Goal: Information Seeking & Learning: Learn about a topic

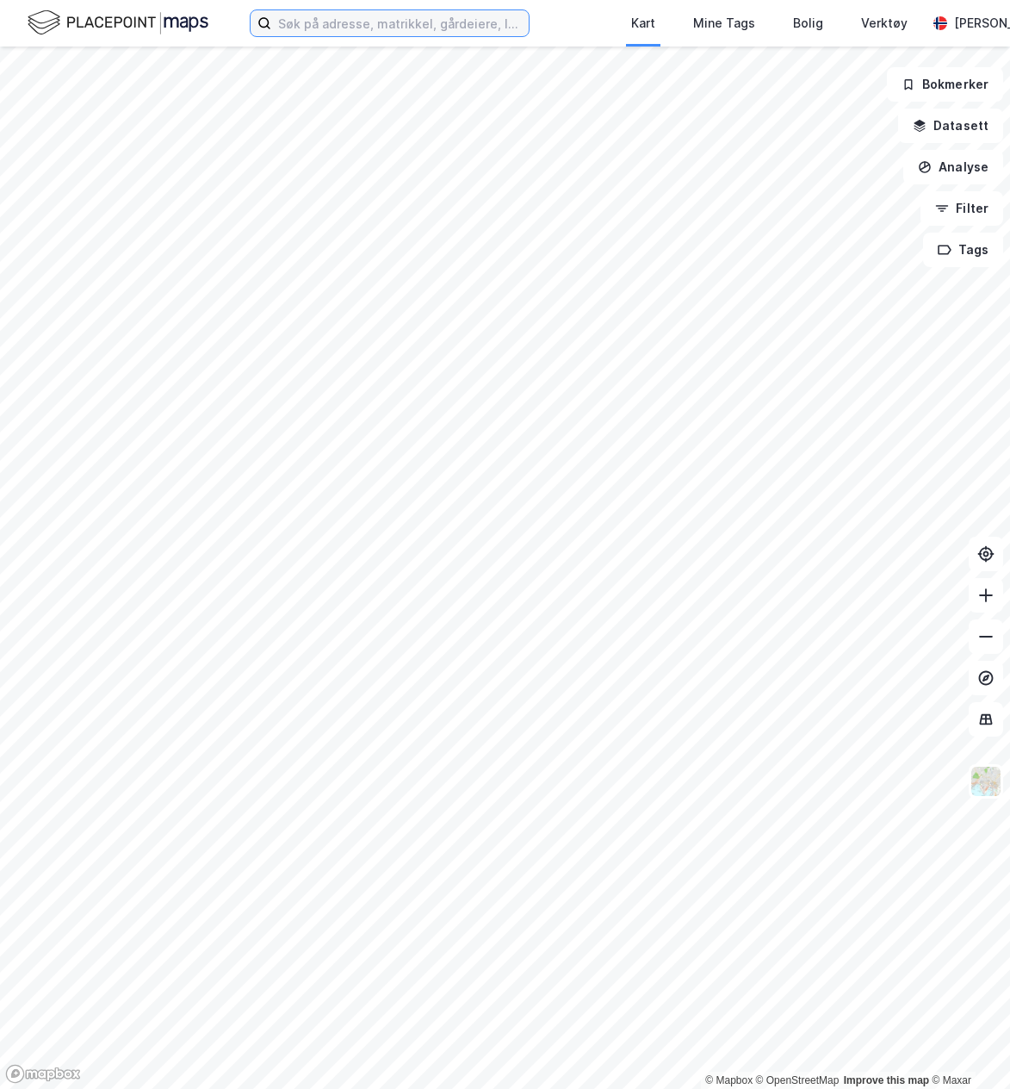
click at [325, 17] on input at bounding box center [400, 23] width 258 height 26
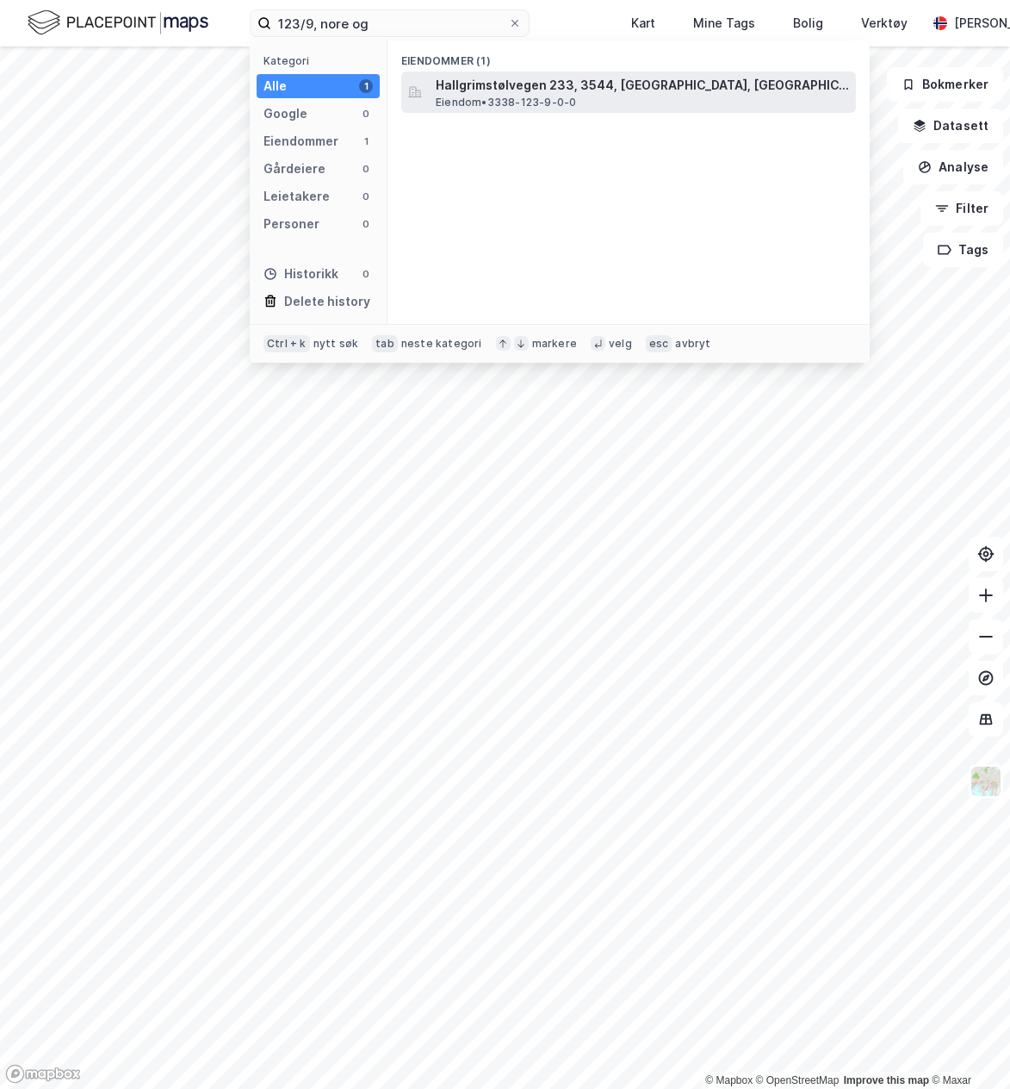
click at [503, 103] on span "Eiendom • 3338-123-9-0-0" at bounding box center [506, 103] width 140 height 14
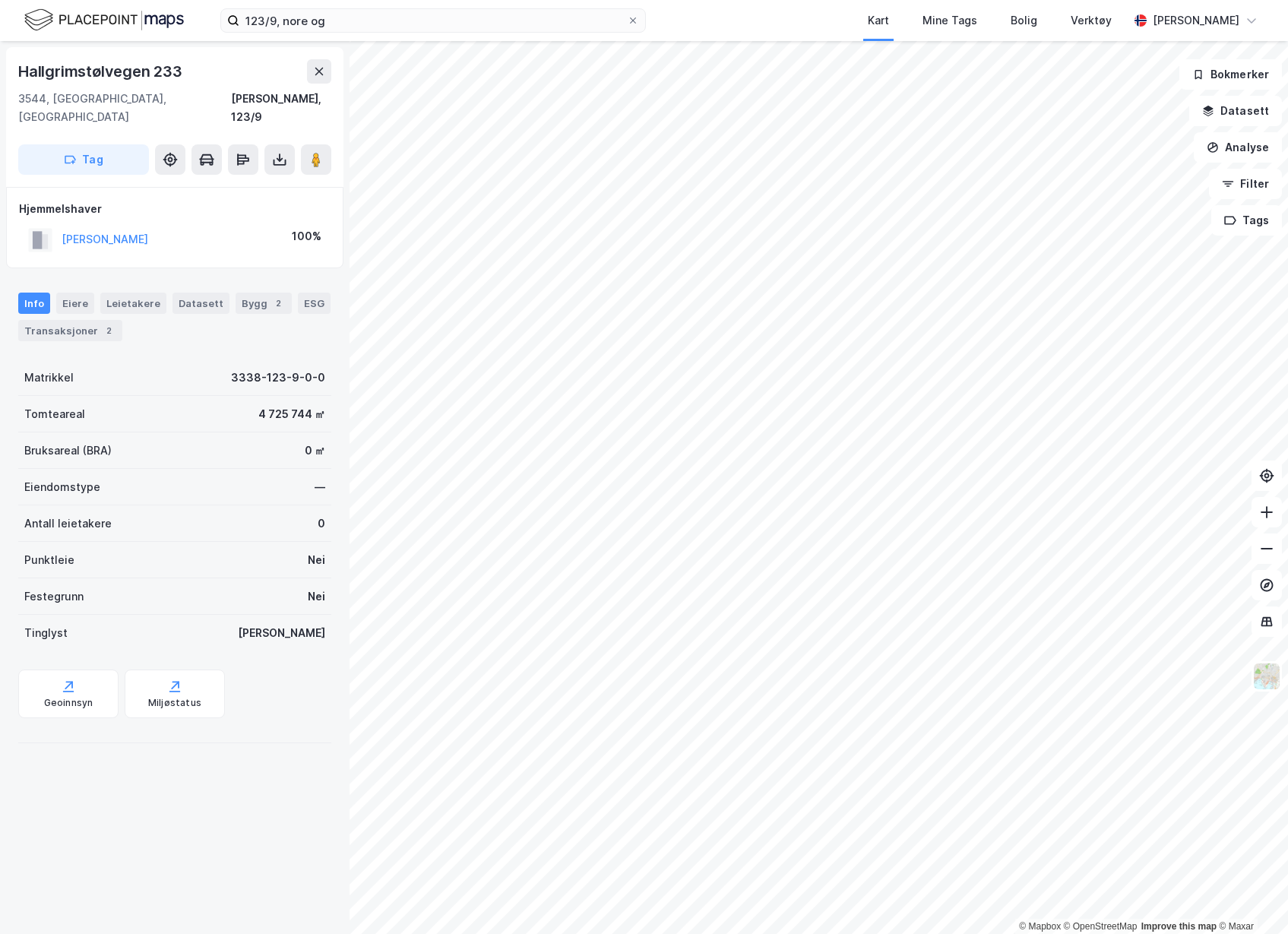
click at [227, 242] on div "Hjemmelshaver LUND BERNT 100%" at bounding box center [175, 228] width 337 height 81
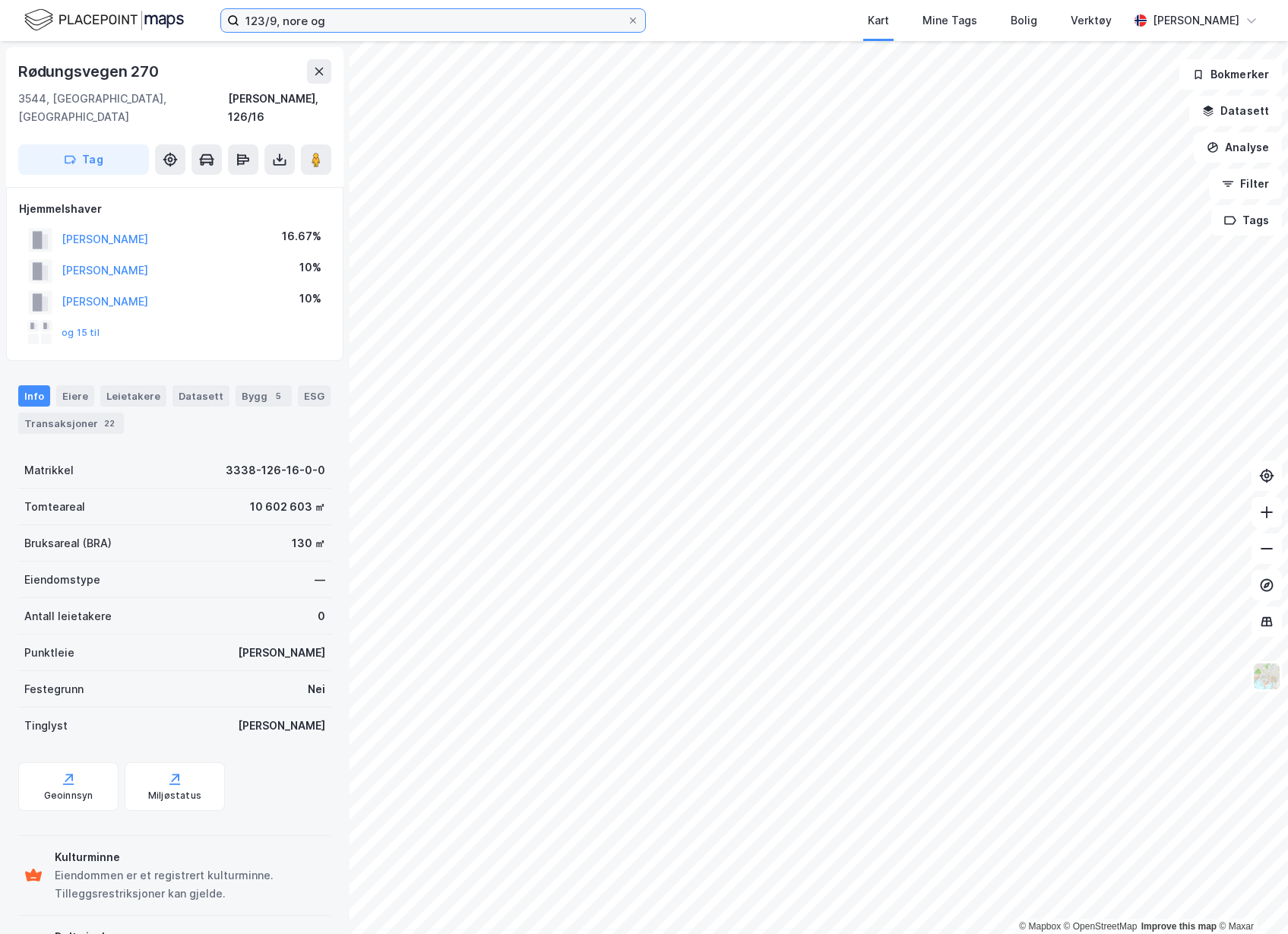
click at [441, 29] on input "123/9, nore og" at bounding box center [432, 20] width 387 height 23
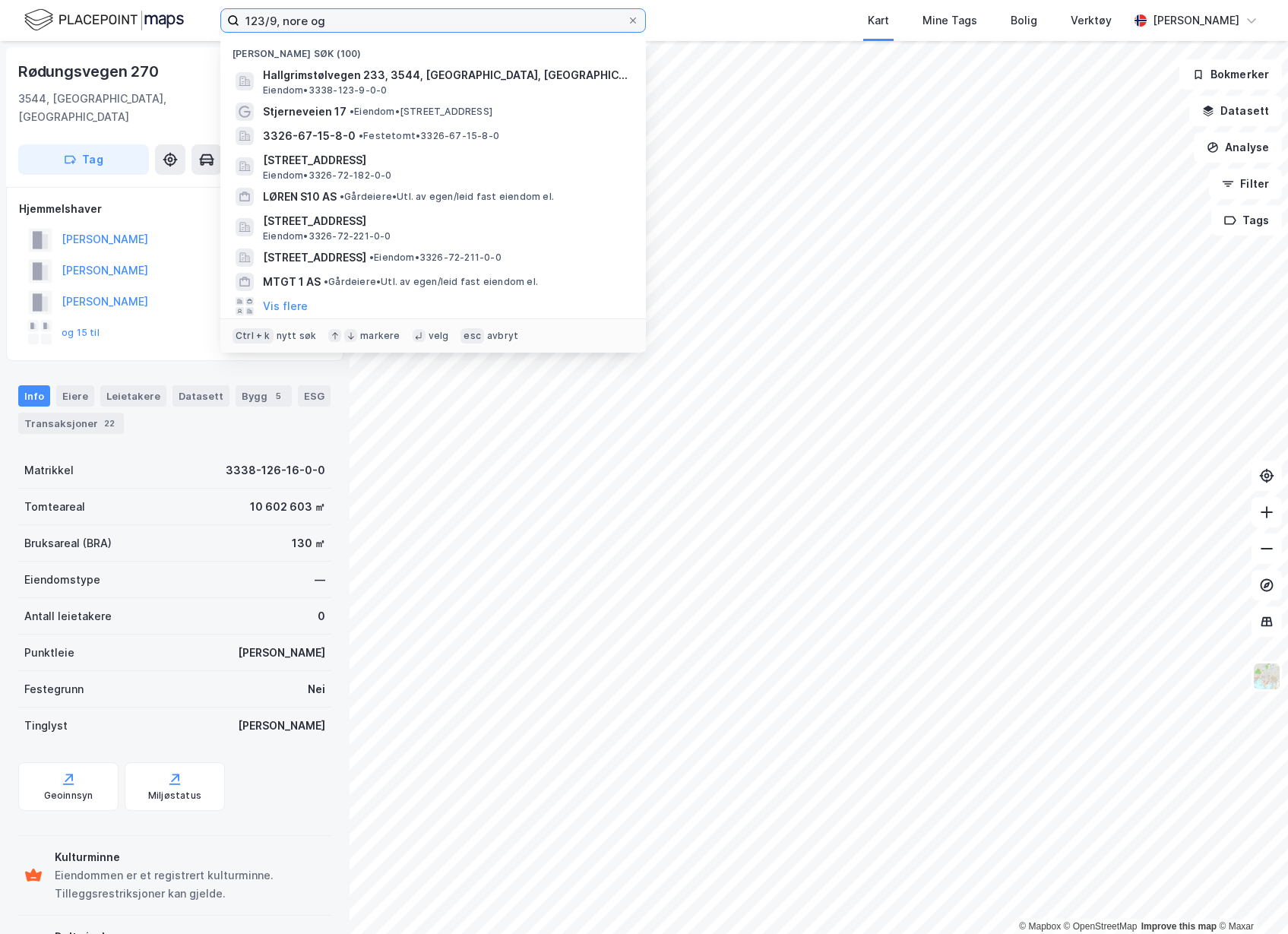
click at [441, 28] on input "123/9, nore og" at bounding box center [432, 20] width 387 height 23
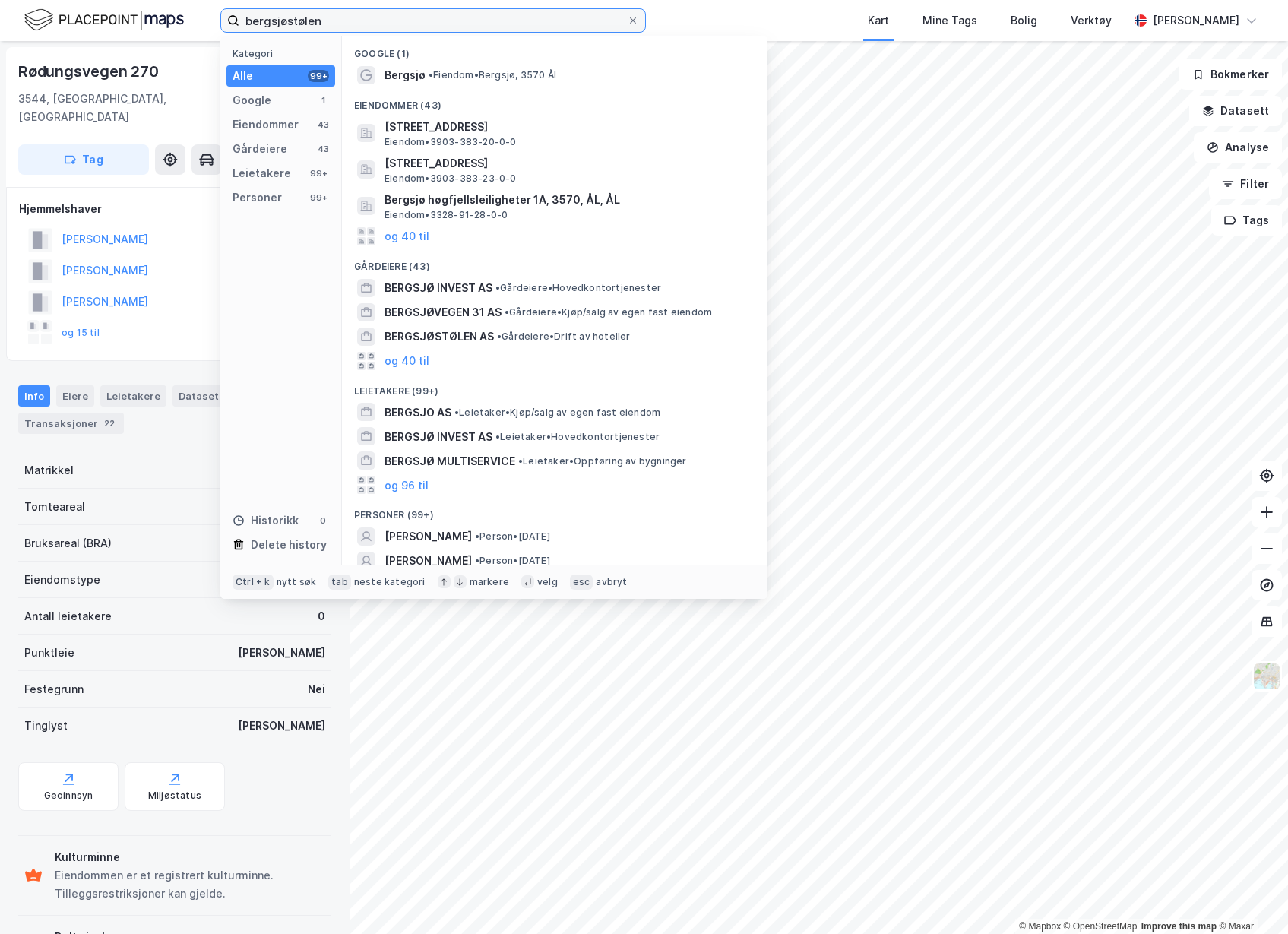
type input "bergsjøstølen"
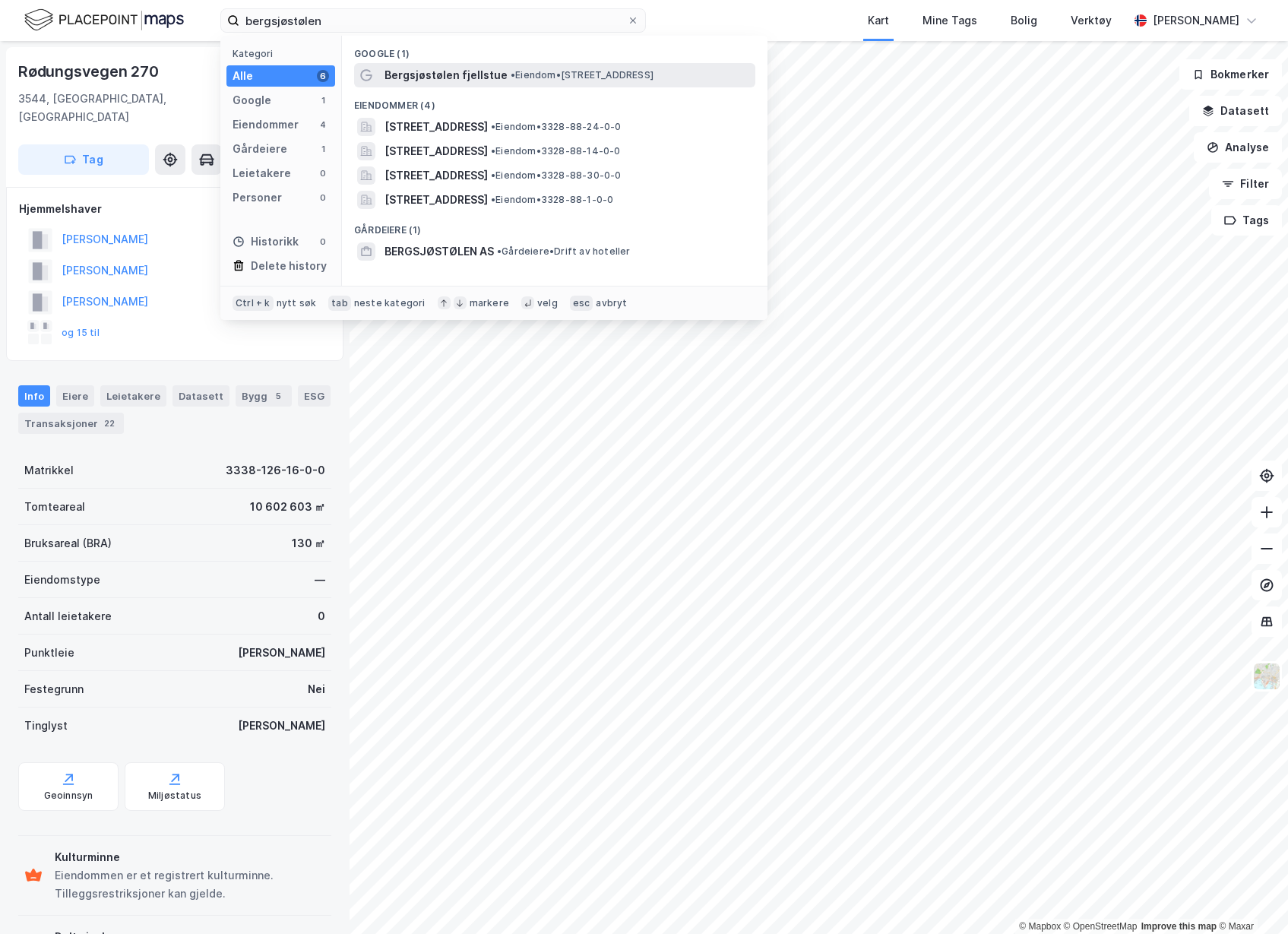
click at [440, 71] on span "Bergsjøstølen fjellstue" at bounding box center [446, 75] width 124 height 19
